Goal: Task Accomplishment & Management: Complete application form

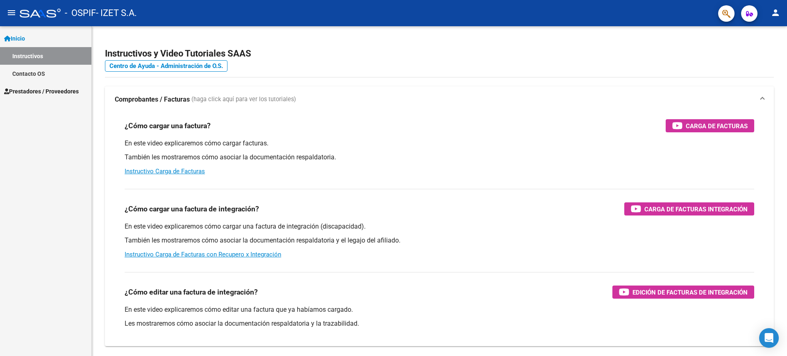
click at [31, 56] on link "Instructivos" at bounding box center [45, 56] width 91 height 18
click at [29, 93] on span "Prestadores / Proveedores" at bounding box center [41, 91] width 75 height 9
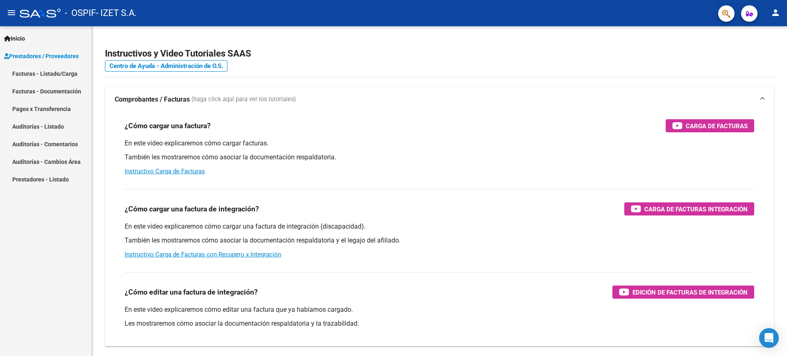
click at [37, 73] on link "Facturas - Listado/Carga" at bounding box center [45, 74] width 91 height 18
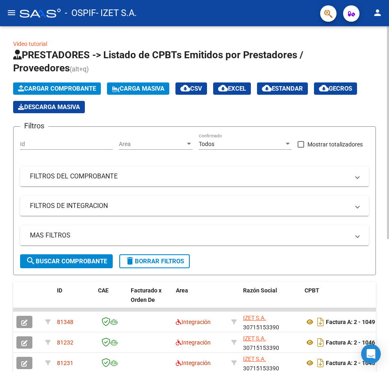
click at [67, 90] on span "Cargar Comprobante" at bounding box center [57, 88] width 78 height 7
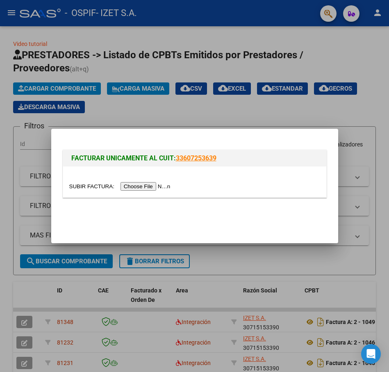
click at [136, 185] on input "file" at bounding box center [121, 186] width 104 height 9
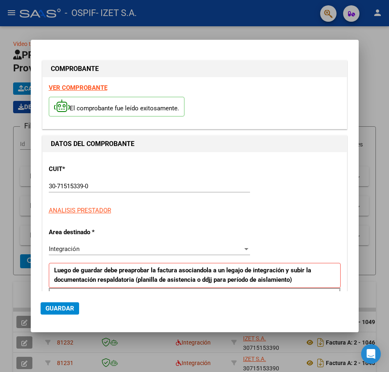
scroll to position [149, 0]
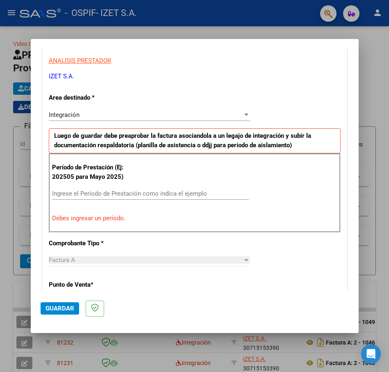
click at [128, 199] on div "Ingrese el Período de Prestación como indica el ejemplo" at bounding box center [150, 193] width 197 height 12
click at [128, 193] on input "Ingrese el Período de Prestación como indica el ejemplo" at bounding box center [150, 193] width 197 height 7
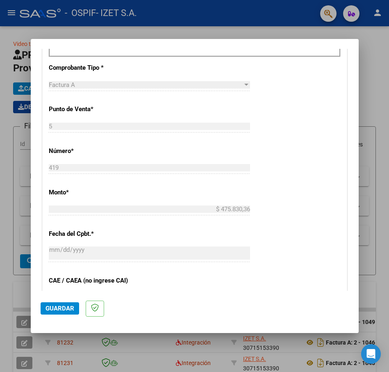
scroll to position [505, 0]
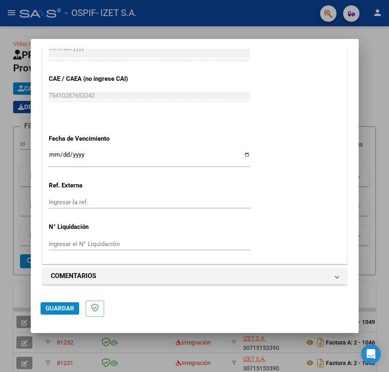
type input "202509"
click at [238, 155] on input "Ingresar la fecha" at bounding box center [149, 157] width 201 height 13
type input "[DATE]"
click at [52, 307] on span "Guardar" at bounding box center [60, 308] width 29 height 7
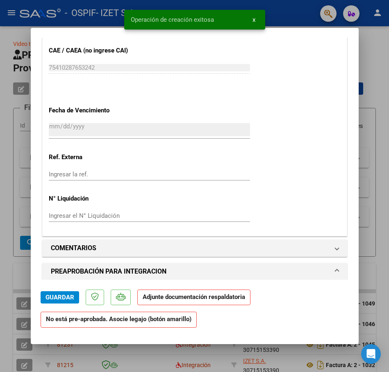
scroll to position [666, 0]
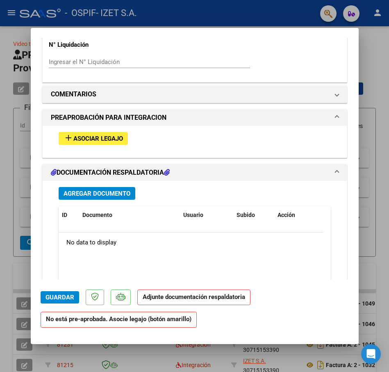
click at [86, 140] on span "Asociar Legajo" at bounding box center [98, 138] width 50 height 7
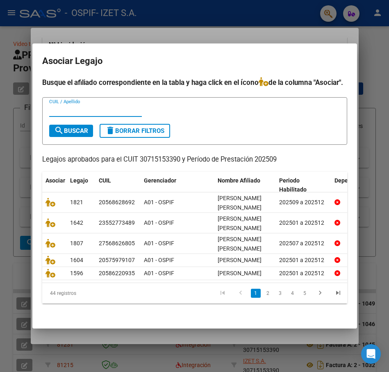
scroll to position [37, 0]
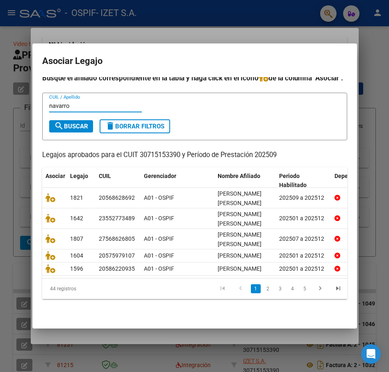
type input "navarro"
click at [72, 123] on span "search Buscar" at bounding box center [71, 126] width 34 height 7
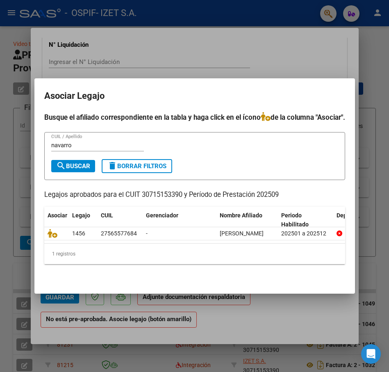
scroll to position [0, 0]
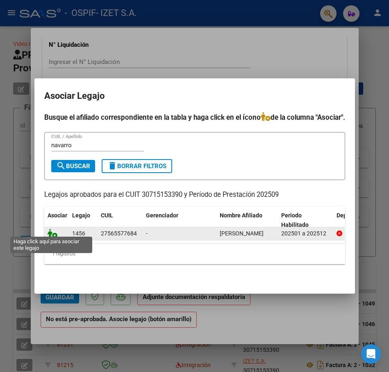
click at [49, 229] on icon at bounding box center [53, 233] width 10 height 9
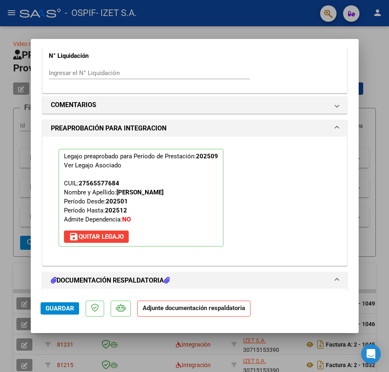
scroll to position [842, 0]
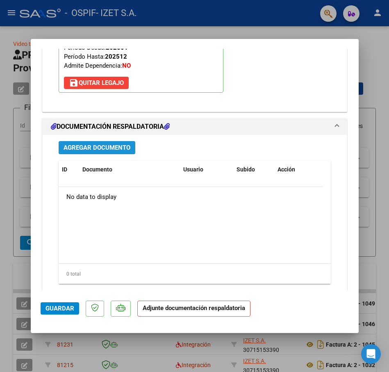
click at [106, 147] on span "Agregar Documento" at bounding box center [97, 147] width 67 height 7
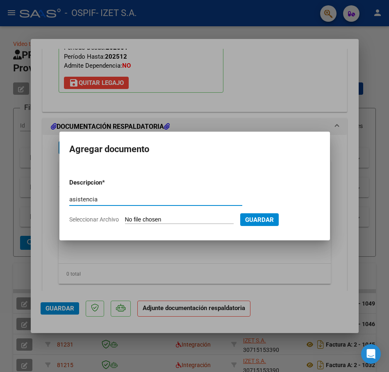
type input "asistencia"
click at [134, 217] on input "Seleccionar Archivo" at bounding box center [179, 220] width 109 height 8
type input "C:\fakepath\[PERSON_NAME]- ASISTENCIA SEPTIEMBRE.pdf"
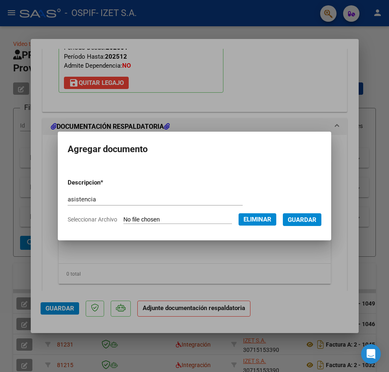
click at [300, 219] on span "Guardar" at bounding box center [302, 219] width 29 height 7
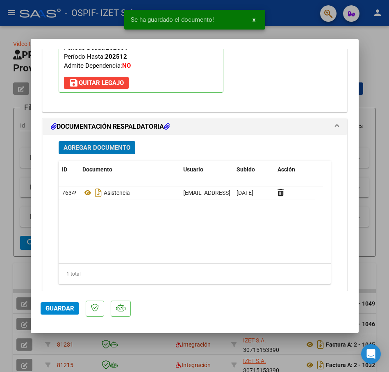
click at [84, 145] on span "Agregar Documento" at bounding box center [97, 147] width 67 height 7
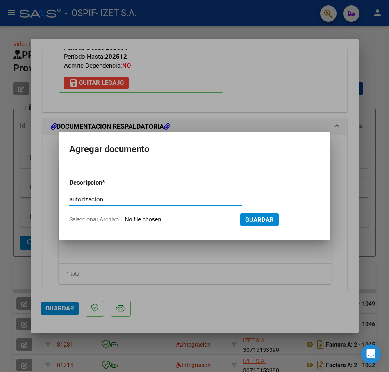
type input "autorizacion"
click at [133, 224] on form "Descripcion * autorizacion Escriba aquí una descripcion Seleccionar Archivo Gua…" at bounding box center [194, 201] width 251 height 59
click at [135, 221] on input "Seleccionar Archivo" at bounding box center [179, 220] width 109 height 8
type input "C:\fakepath\aut [PERSON_NAME].jpg"
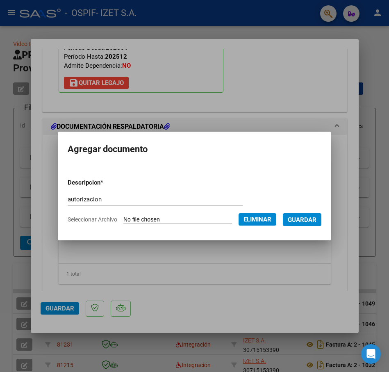
click at [303, 218] on span "Guardar" at bounding box center [302, 219] width 29 height 7
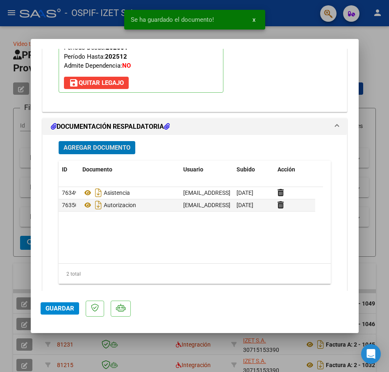
click at [56, 309] on span "Guardar" at bounding box center [60, 308] width 29 height 7
click at [11, 216] on div at bounding box center [194, 186] width 389 height 372
type input "$ 0,00"
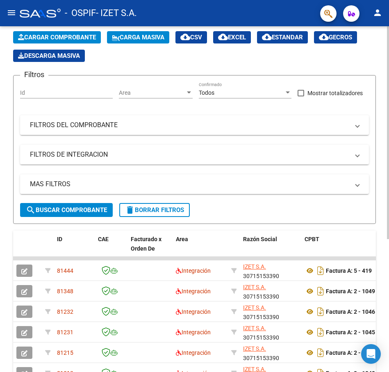
scroll to position [0, 0]
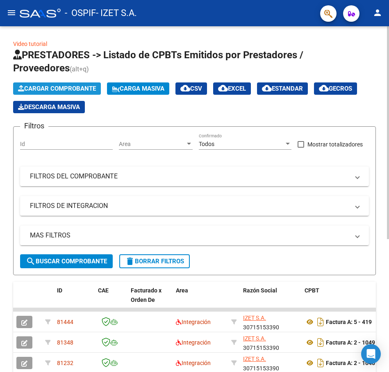
click at [42, 86] on span "Cargar Comprobante" at bounding box center [57, 88] width 78 height 7
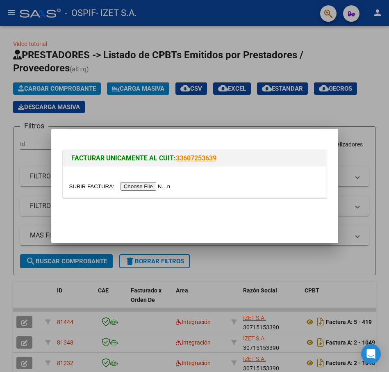
click at [143, 186] on input "file" at bounding box center [121, 186] width 104 height 9
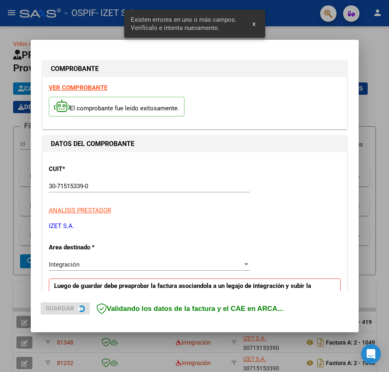
scroll to position [149, 0]
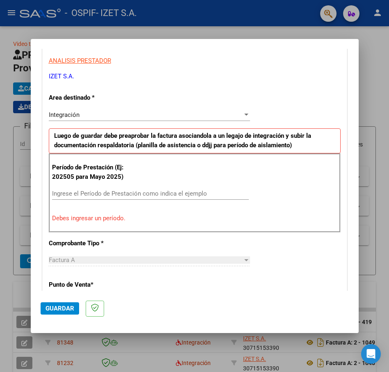
click at [150, 187] on div "Ingrese el Período de Prestación como indica el ejemplo" at bounding box center [150, 193] width 197 height 12
click at [100, 194] on input "2025" at bounding box center [150, 193] width 197 height 7
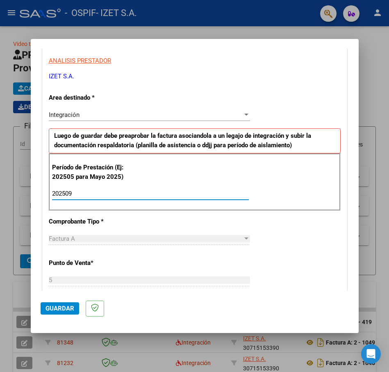
type input "202509"
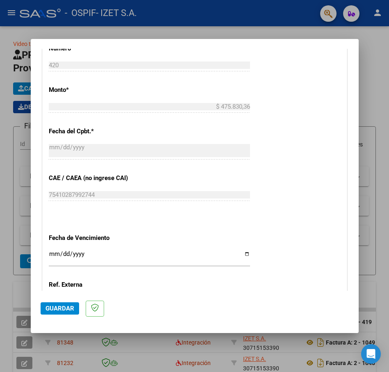
scroll to position [457, 0]
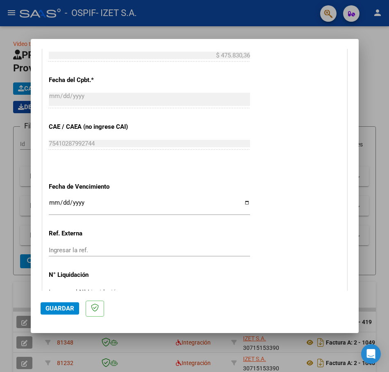
click at [243, 201] on input "Ingresar la fecha" at bounding box center [149, 205] width 201 height 13
type input "[DATE]"
click at [64, 309] on span "Guardar" at bounding box center [60, 308] width 29 height 7
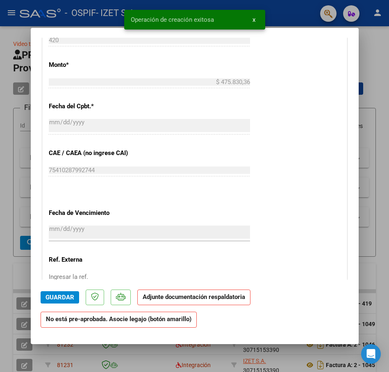
scroll to position [564, 0]
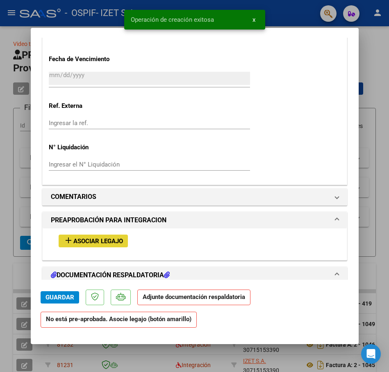
click at [88, 240] on span "Asociar Legajo" at bounding box center [98, 240] width 50 height 7
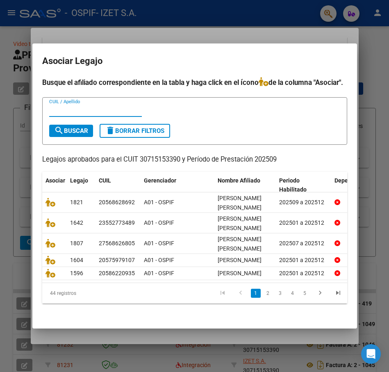
click at [71, 114] on input "CUIL / Apellido" at bounding box center [95, 110] width 93 height 7
type input "[PERSON_NAME]"
click at [59, 137] on button "search Buscar" at bounding box center [71, 131] width 44 height 12
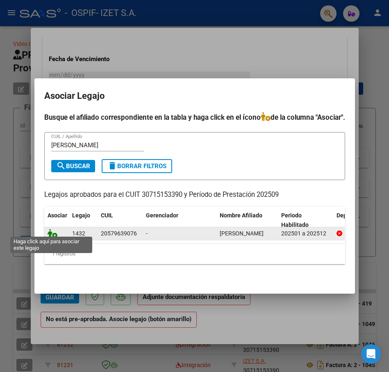
click at [48, 230] on icon at bounding box center [53, 233] width 10 height 9
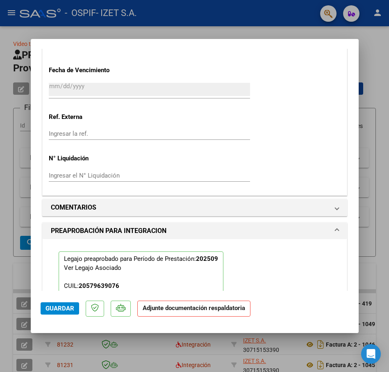
scroll to position [791, 0]
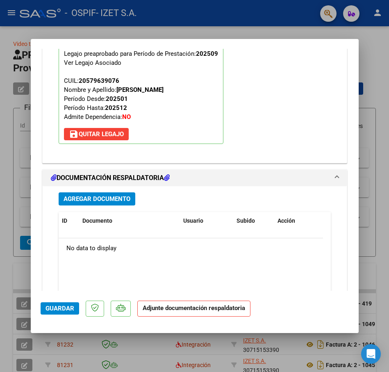
click at [81, 203] on button "Agregar Documento" at bounding box center [97, 198] width 77 height 13
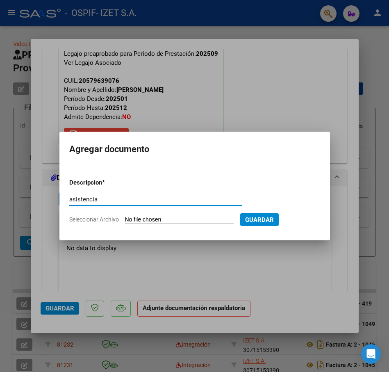
type input "asistencia"
click at [137, 220] on input "Seleccionar Archivo" at bounding box center [179, 220] width 109 height 8
type input "C:\fakepath\[PERSON_NAME].pdf"
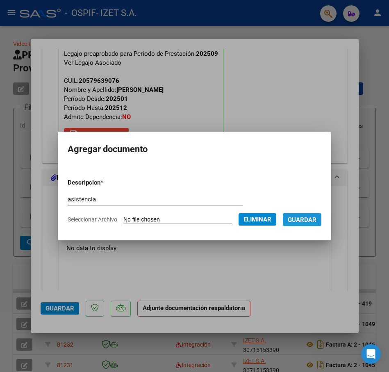
click at [317, 216] on span "Guardar" at bounding box center [302, 219] width 29 height 7
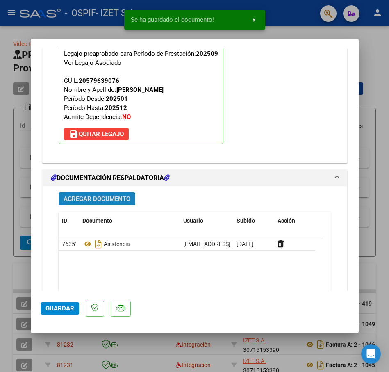
click at [114, 199] on span "Agregar Documento" at bounding box center [97, 199] width 67 height 7
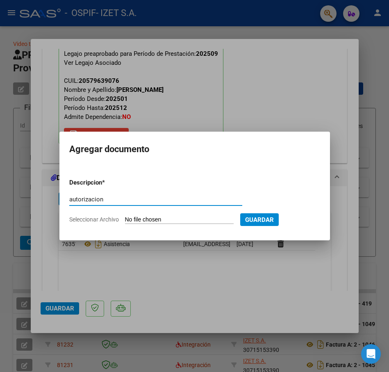
type input "autorizacion"
click at [139, 221] on input "Seleccionar Archivo" at bounding box center [179, 220] width 109 height 8
type input "C:\fakepath\autorizacion [PERSON_NAME].jpg"
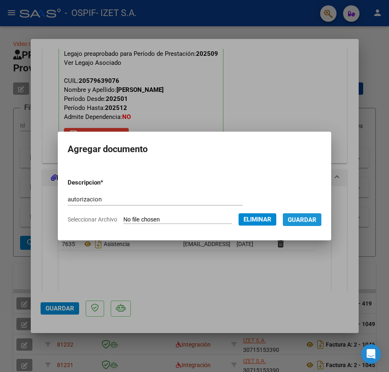
click at [304, 218] on span "Guardar" at bounding box center [302, 219] width 29 height 7
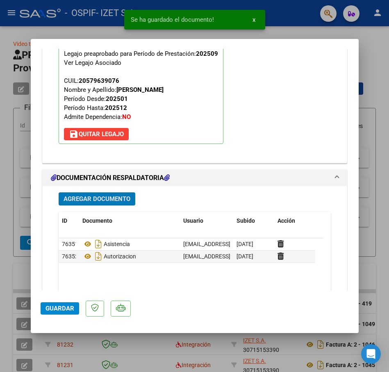
click at [63, 311] on span "Guardar" at bounding box center [60, 308] width 29 height 7
click at [4, 139] on div at bounding box center [194, 186] width 389 height 372
type input "$ 0,00"
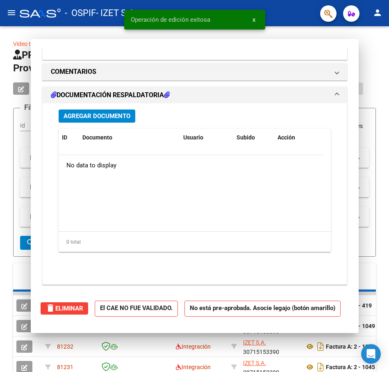
scroll to position [701, 0]
